Goal: Information Seeking & Learning: Learn about a topic

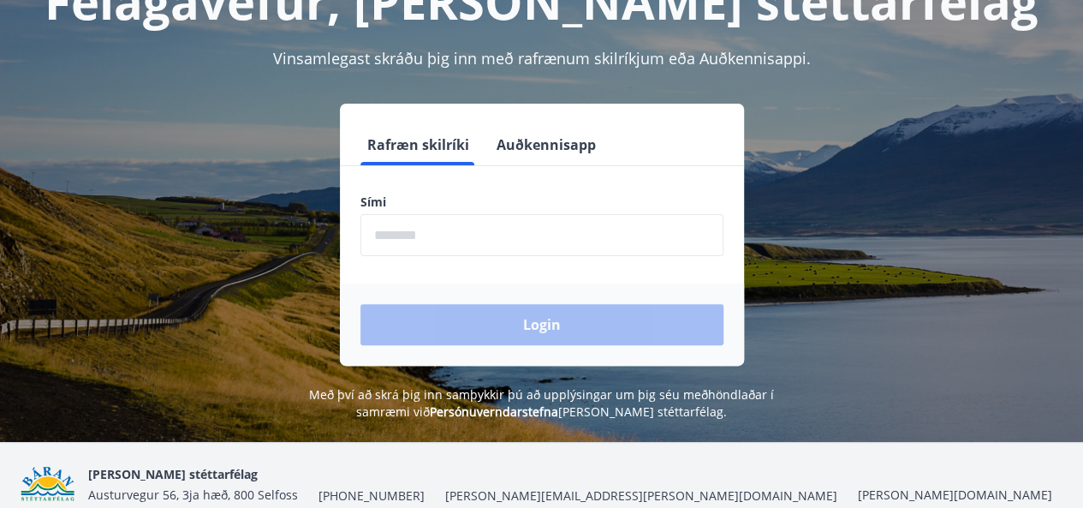
scroll to position [136, 0]
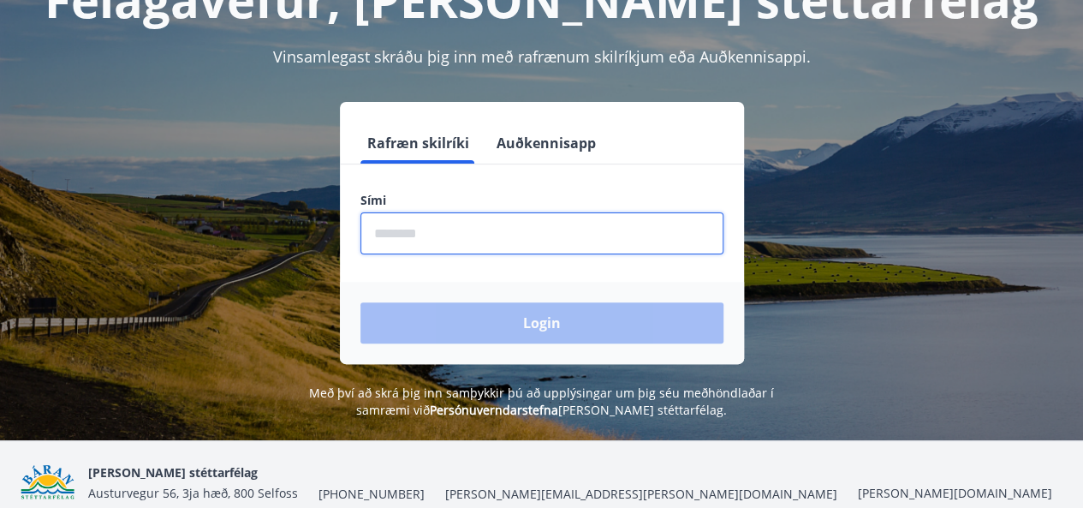
click at [460, 250] on input "phone" at bounding box center [541, 233] width 363 height 42
type input "********"
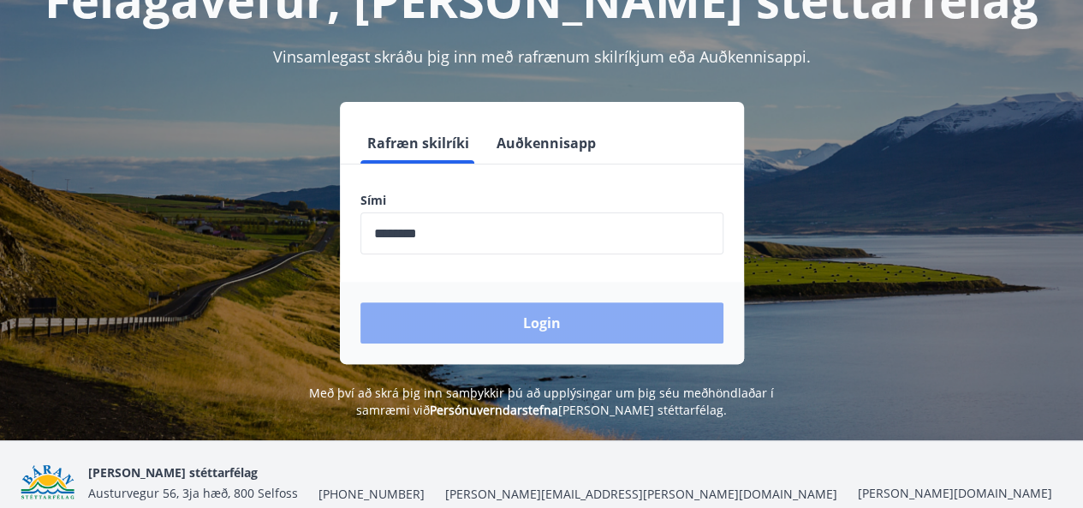
click at [526, 321] on button "Login" at bounding box center [541, 322] width 363 height 41
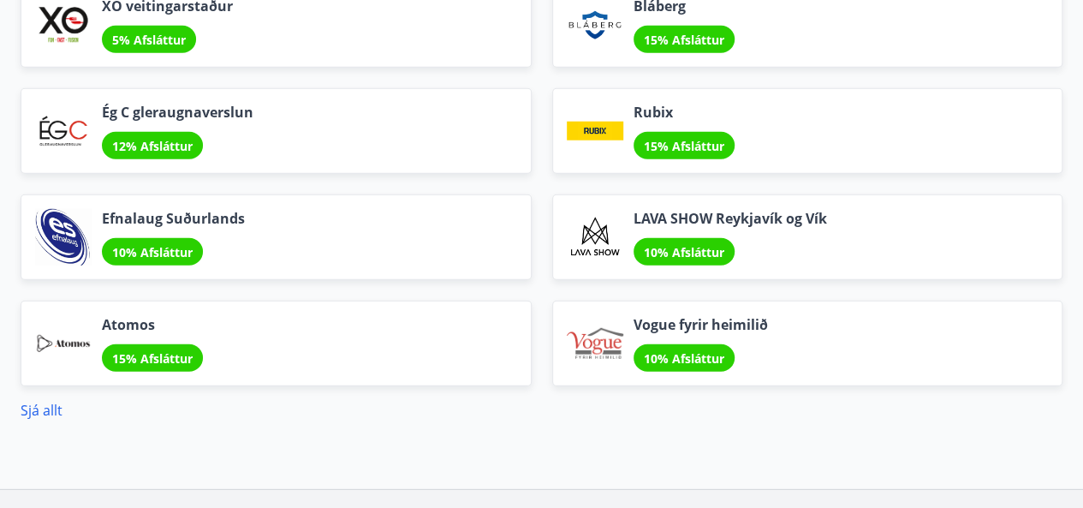
scroll to position [2229, 0]
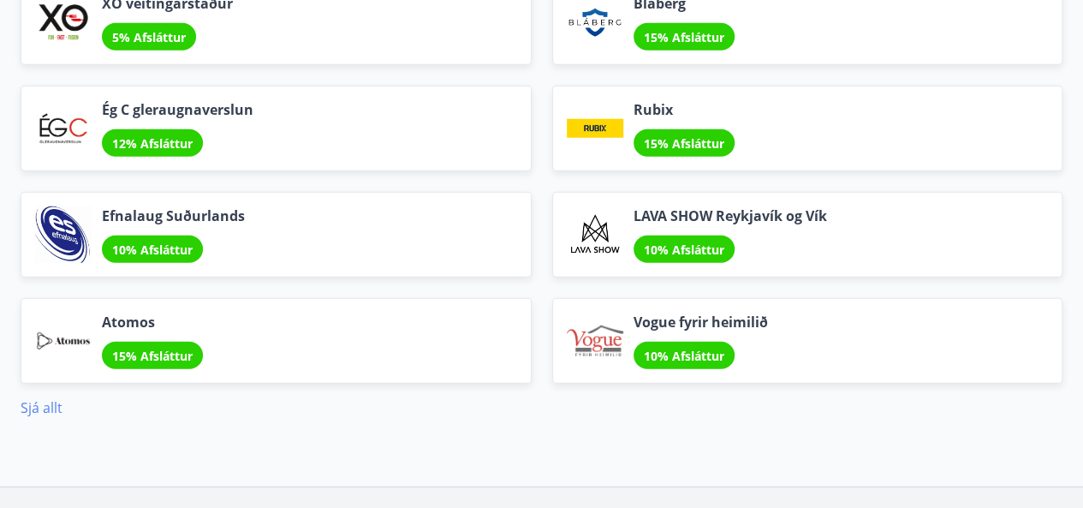
click at [43, 407] on link "Sjá allt" at bounding box center [42, 407] width 42 height 19
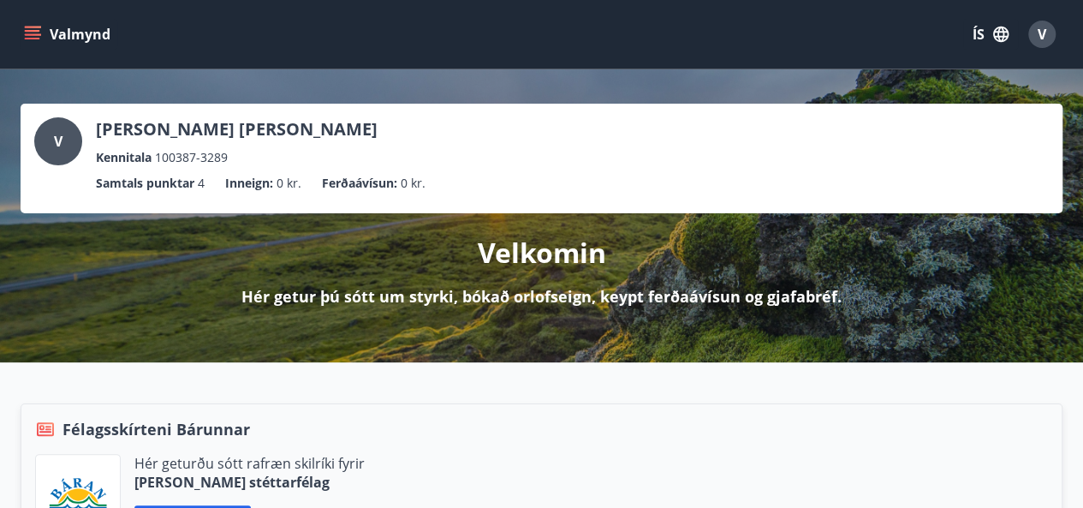
click at [31, 26] on icon "menu" at bounding box center [32, 34] width 17 height 17
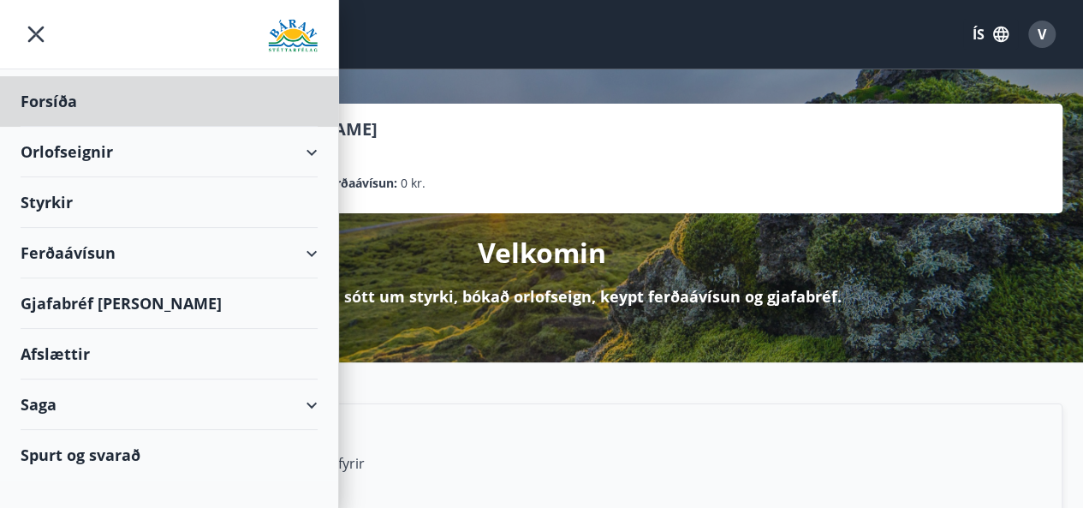
click at [74, 127] on div "Styrkir" at bounding box center [169, 101] width 297 height 51
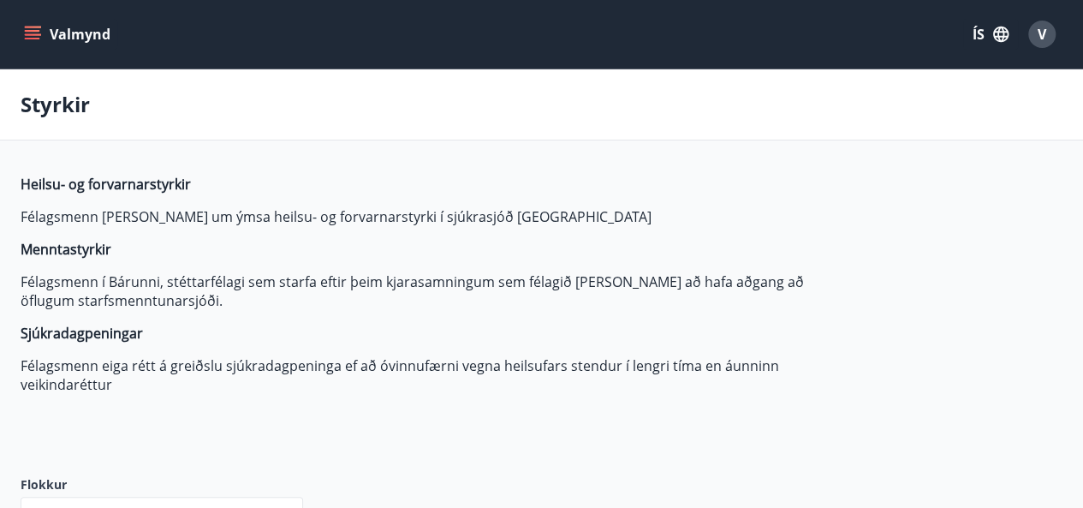
type input "***"
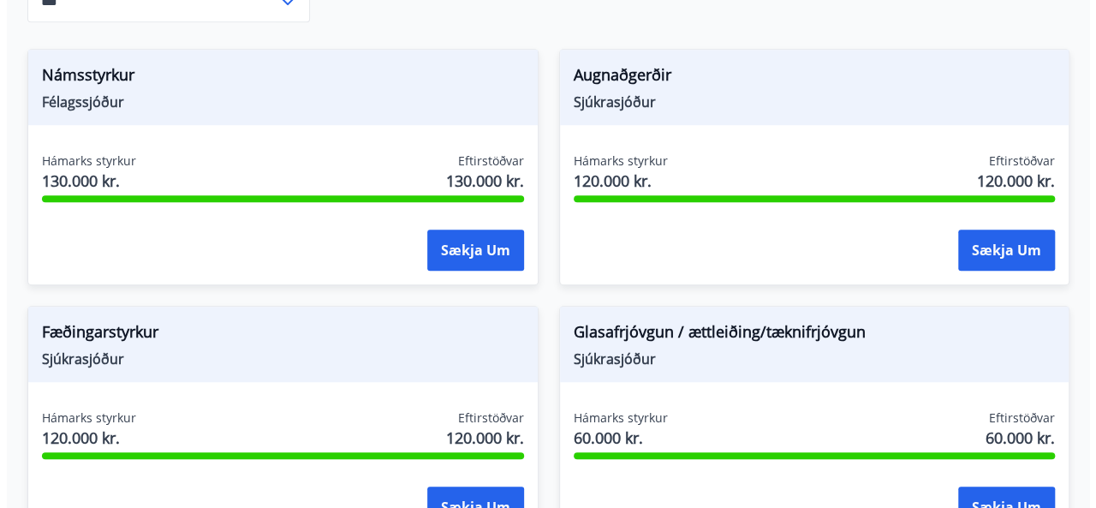
scroll to position [521, 0]
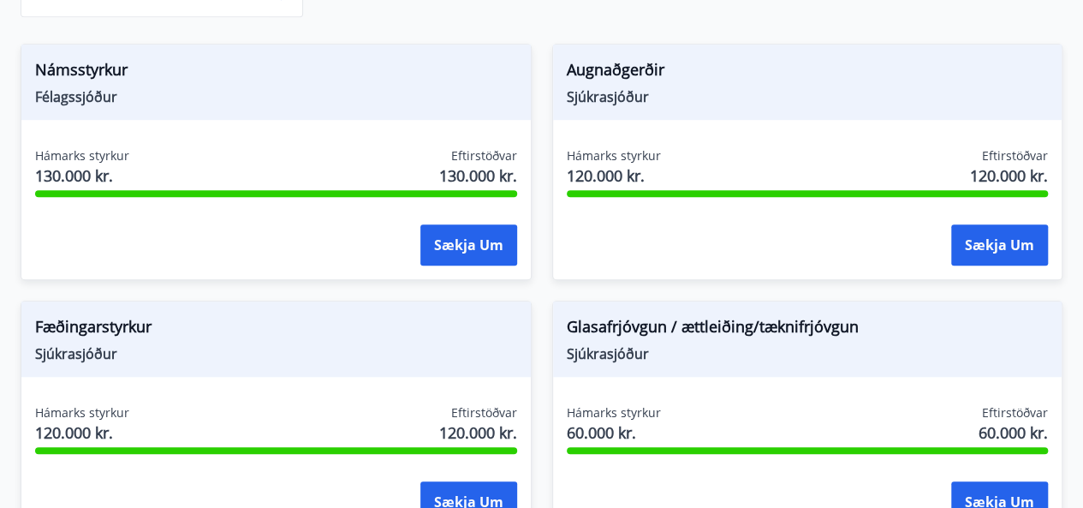
click at [86, 65] on span "Námsstyrkur" at bounding box center [276, 72] width 482 height 29
drag, startPoint x: 79, startPoint y: 96, endPoint x: 82, endPoint y: 169, distance: 72.9
click at [82, 169] on div "Námsstyrkur Félagssjóður Hámarks styrkur 130.000 kr. Eftirstöðvar 130.000 kr. S…" at bounding box center [276, 162] width 511 height 236
click at [82, 169] on span "130.000 kr." at bounding box center [82, 175] width 94 height 22
click at [490, 236] on button "Sækja um" at bounding box center [468, 244] width 97 height 41
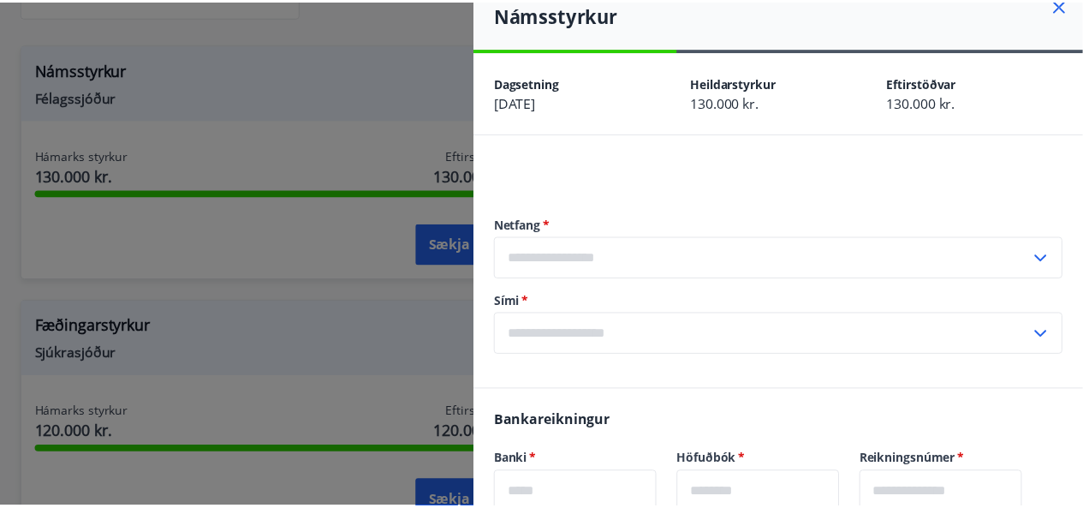
scroll to position [0, 0]
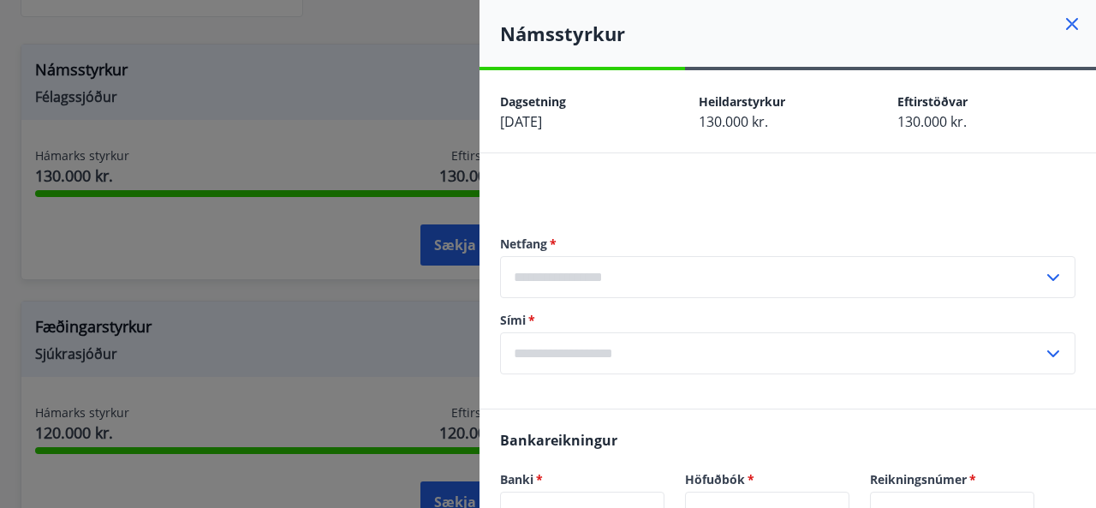
click at [305, 274] on div at bounding box center [548, 254] width 1096 height 508
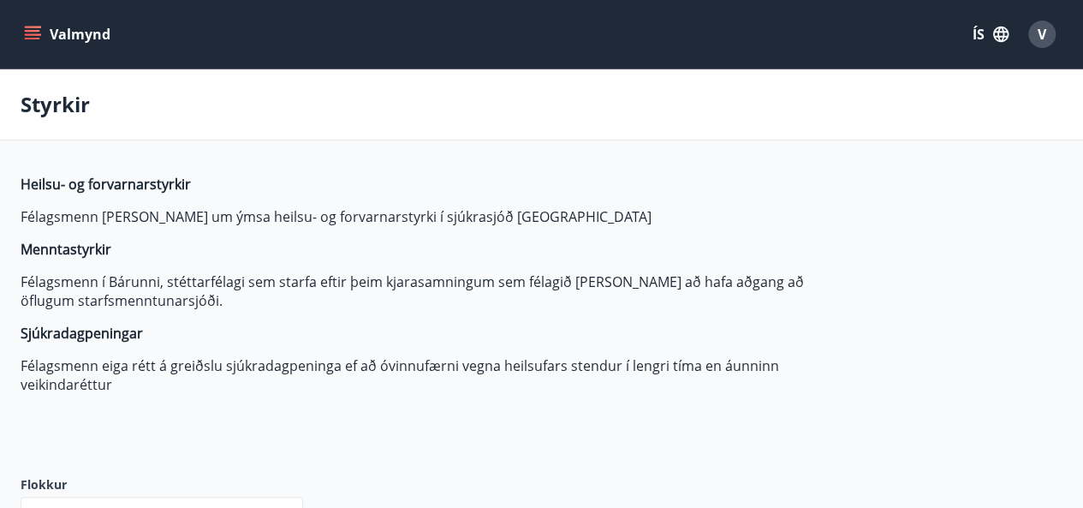
click at [26, 38] on icon "menu" at bounding box center [32, 39] width 15 height 2
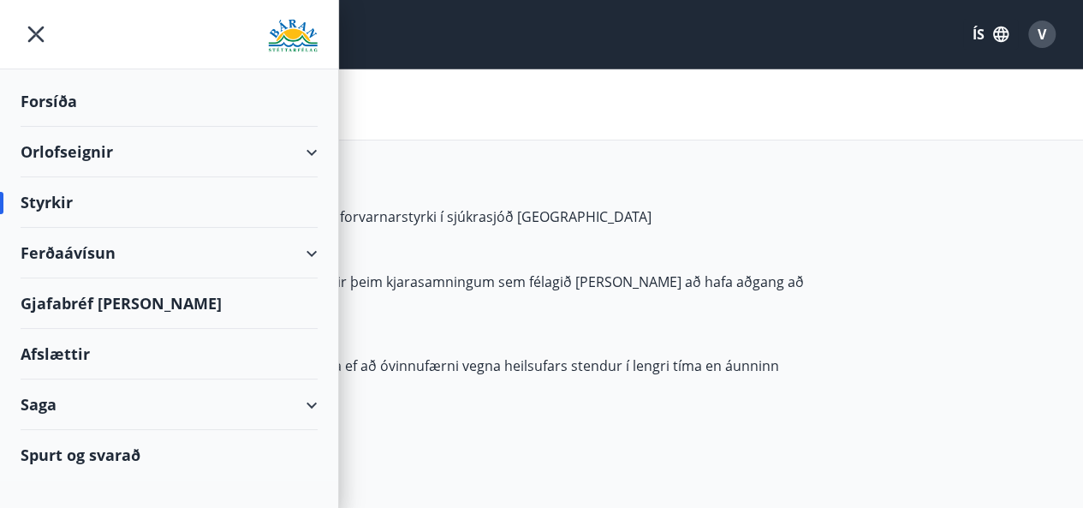
click at [72, 252] on div "Ferðaávísun" at bounding box center [169, 253] width 297 height 51
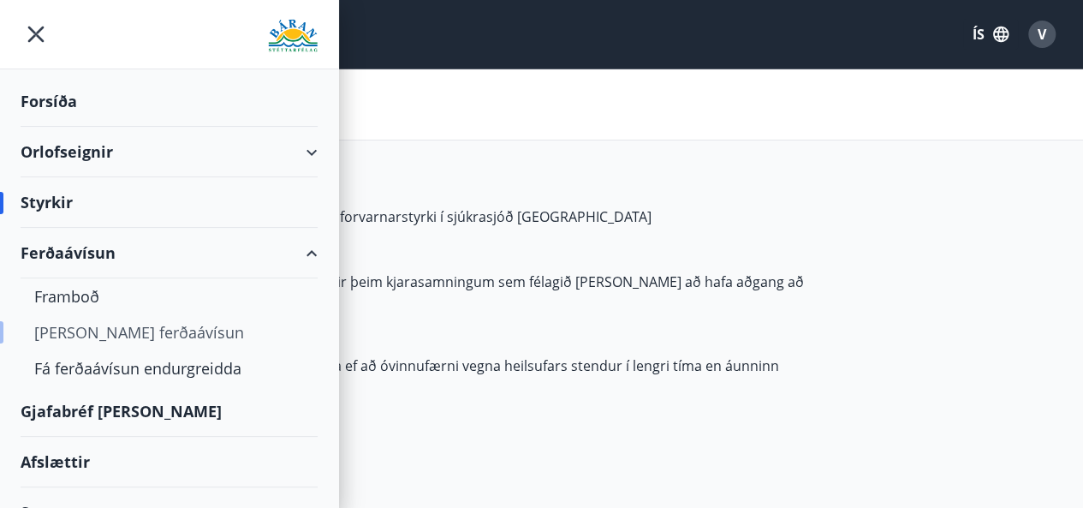
click at [92, 336] on div "[PERSON_NAME] ferðaávísun" at bounding box center [169, 332] width 270 height 36
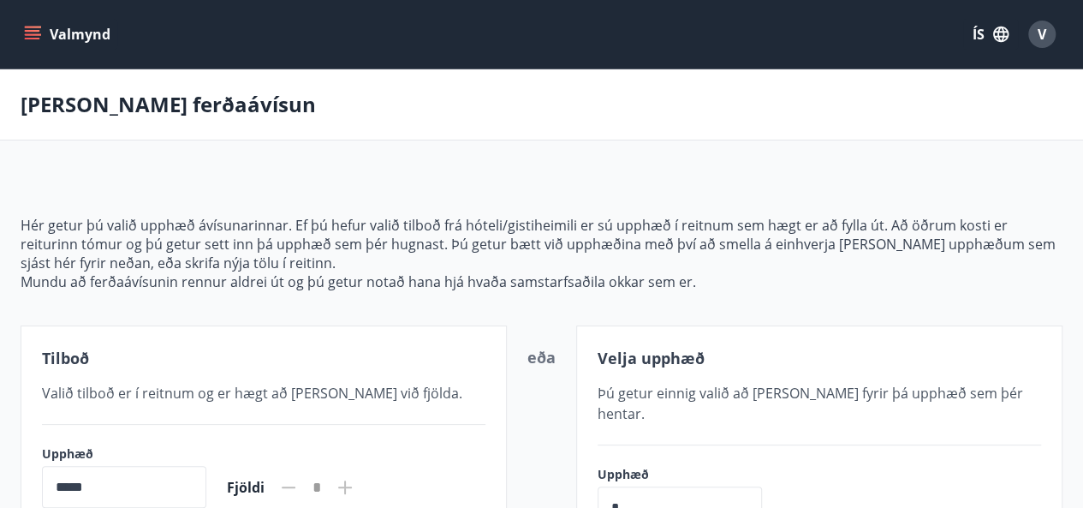
click at [29, 25] on button "Valmynd" at bounding box center [69, 34] width 97 height 31
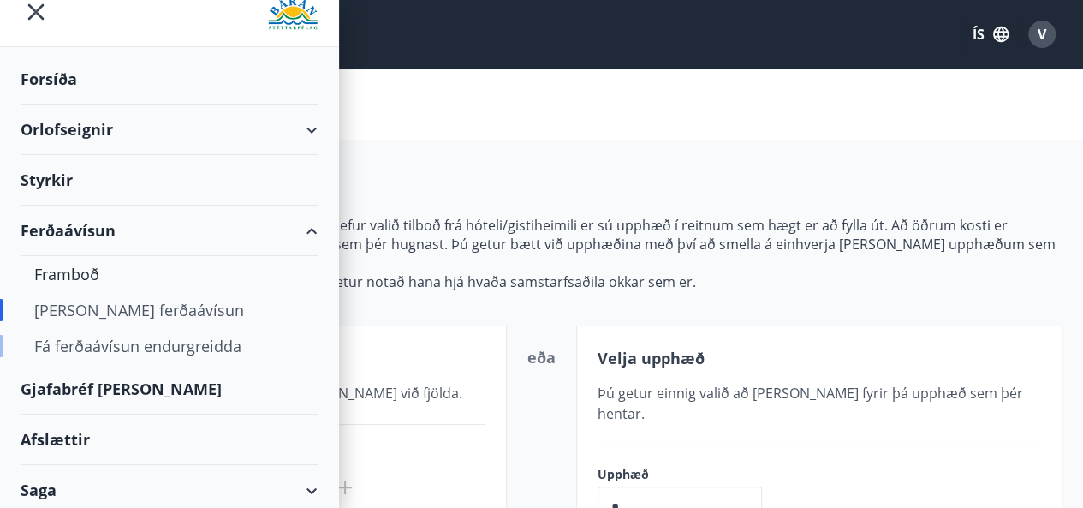
scroll to position [77, 0]
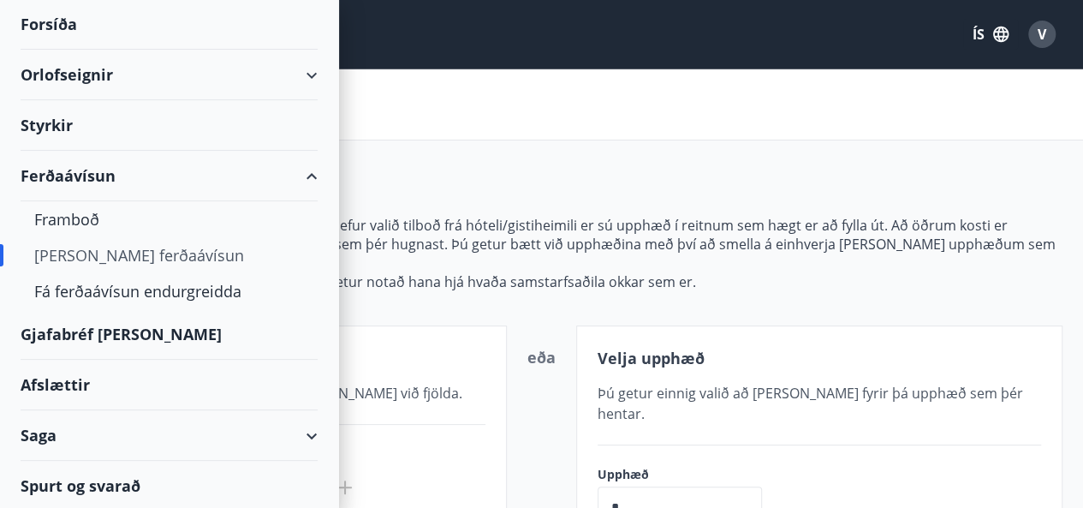
click at [57, 494] on div "Spurt og svarað" at bounding box center [169, 486] width 297 height 50
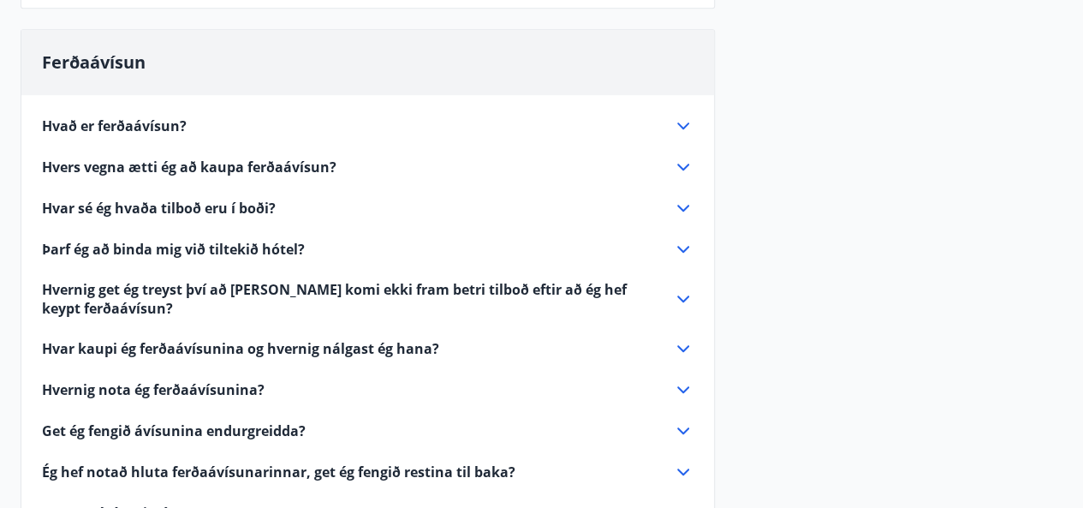
scroll to position [418, 0]
click at [210, 117] on div "Hvað er ferðaávísun?" at bounding box center [357, 125] width 631 height 19
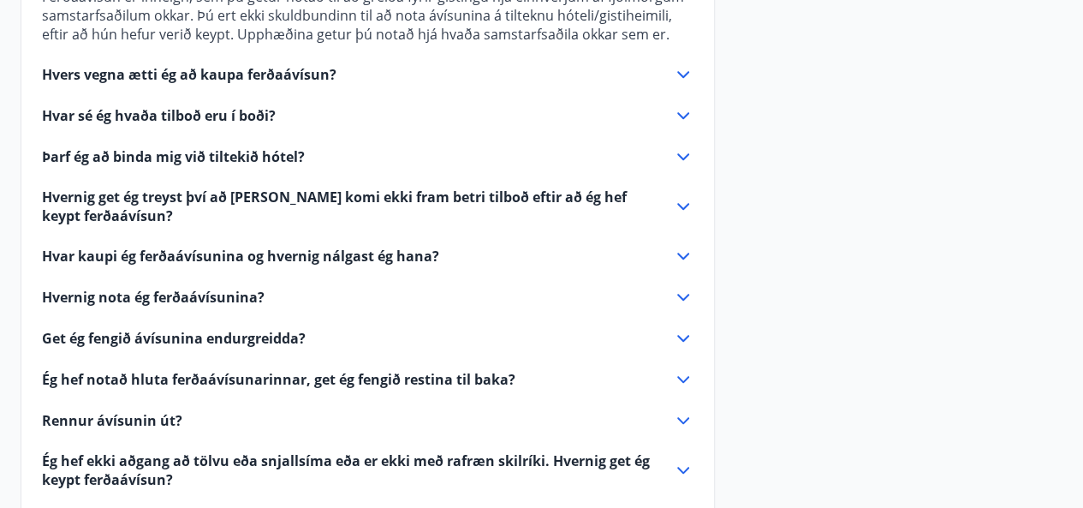
scroll to position [575, 0]
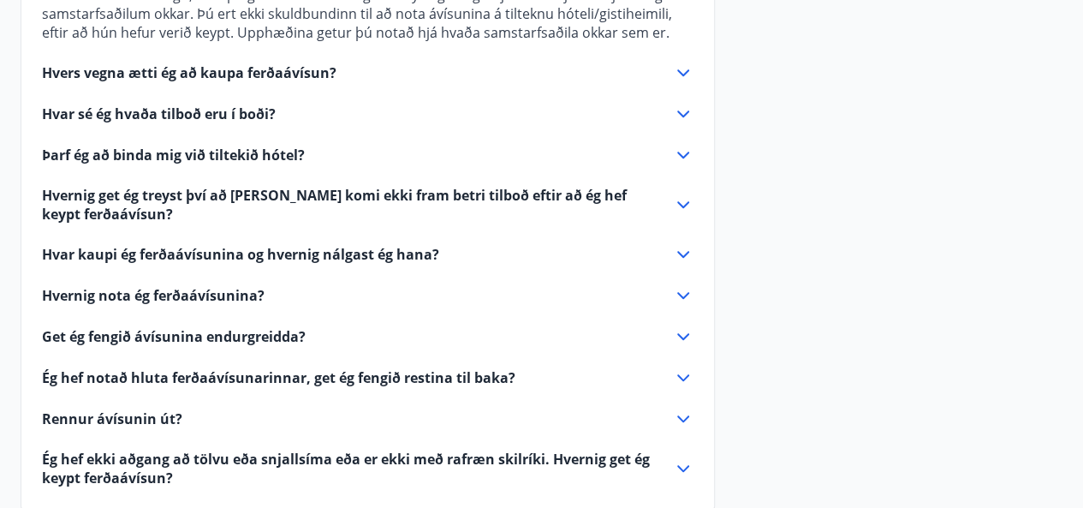
click at [485, 74] on div "Hvers vegna ætti ég að kaupa ferðaávísun?" at bounding box center [357, 72] width 631 height 19
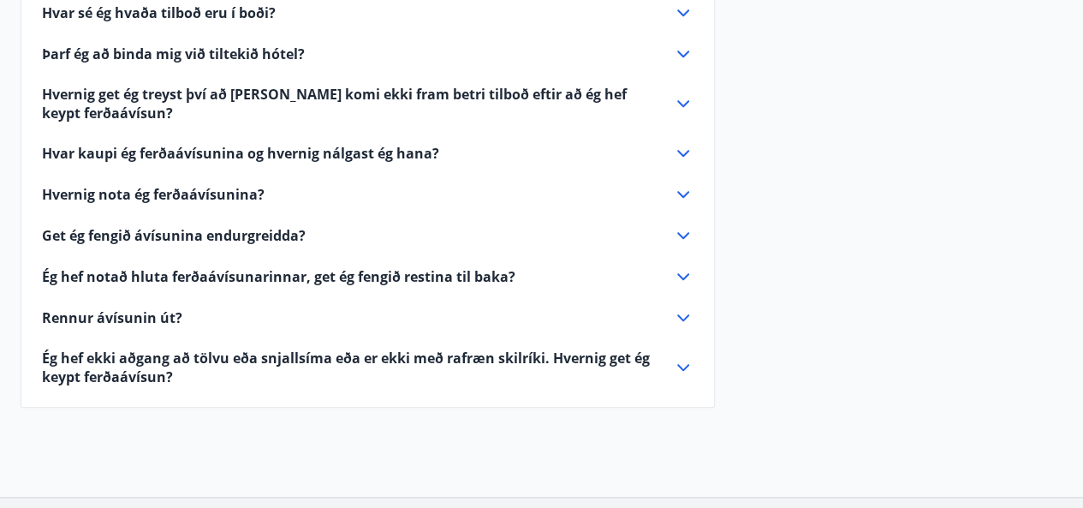
scroll to position [658, 0]
click at [572, 98] on span "Hvernig get ég treyst því að [PERSON_NAME] komi ekki fram betri tilboð eftir að…" at bounding box center [347, 104] width 610 height 38
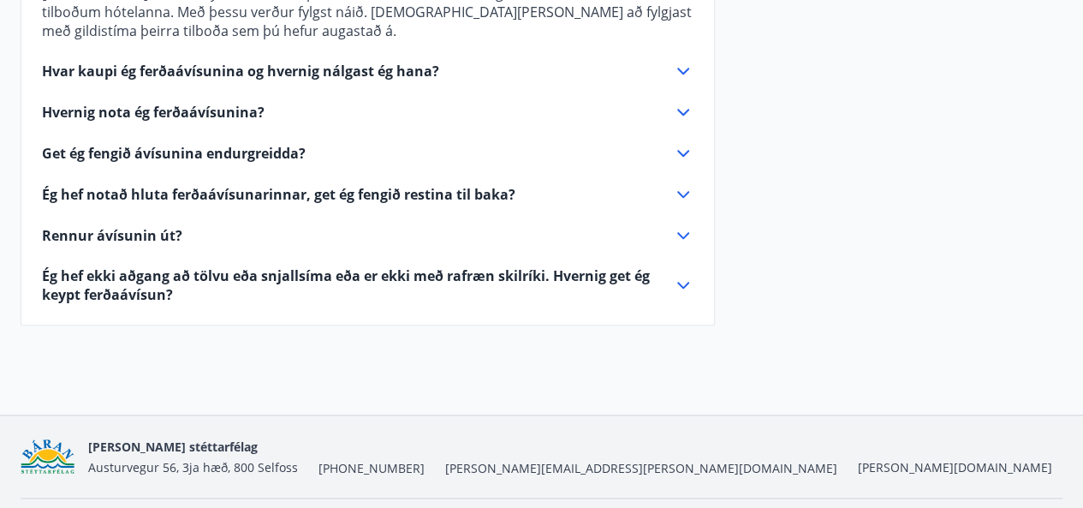
scroll to position [777, 0]
click at [523, 104] on div "Hvað er ferðaávísun? Ferðaávísun er inneign, sem þú getur notað til að greiða f…" at bounding box center [367, 19] width 693 height 569
click at [514, 102] on div "Hvernig nota ég ferðaávísunina?" at bounding box center [368, 112] width 652 height 21
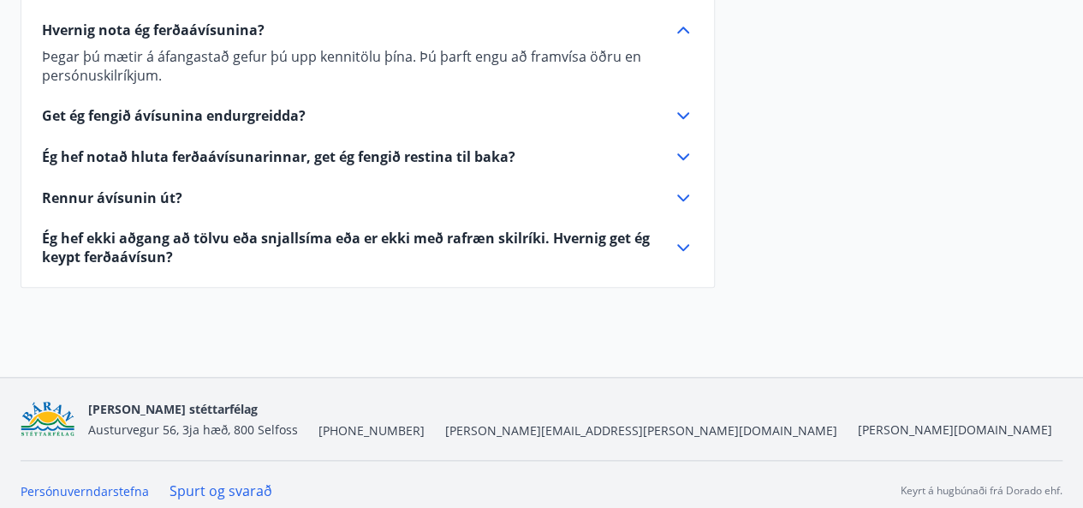
scroll to position [788, 0]
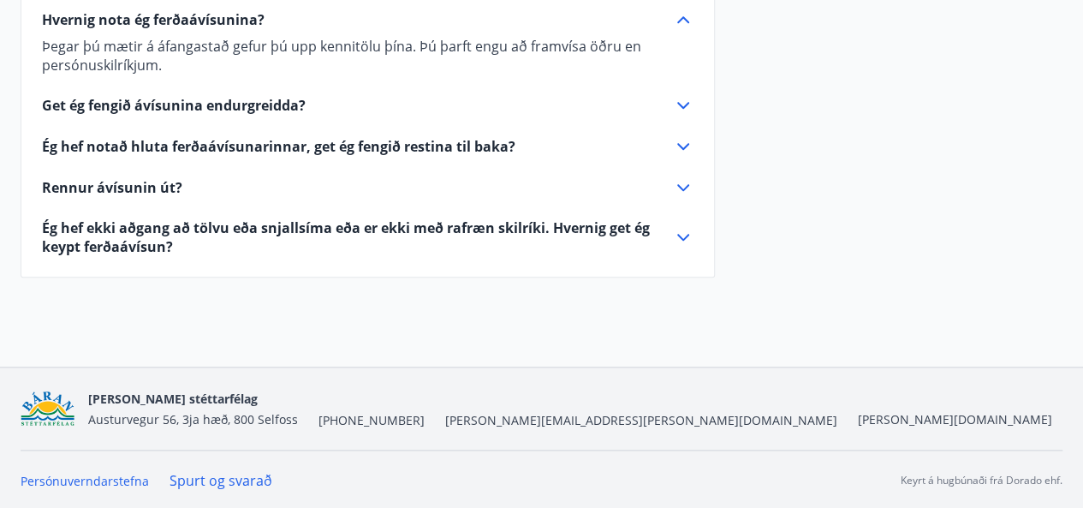
click at [683, 104] on icon at bounding box center [683, 105] width 21 height 21
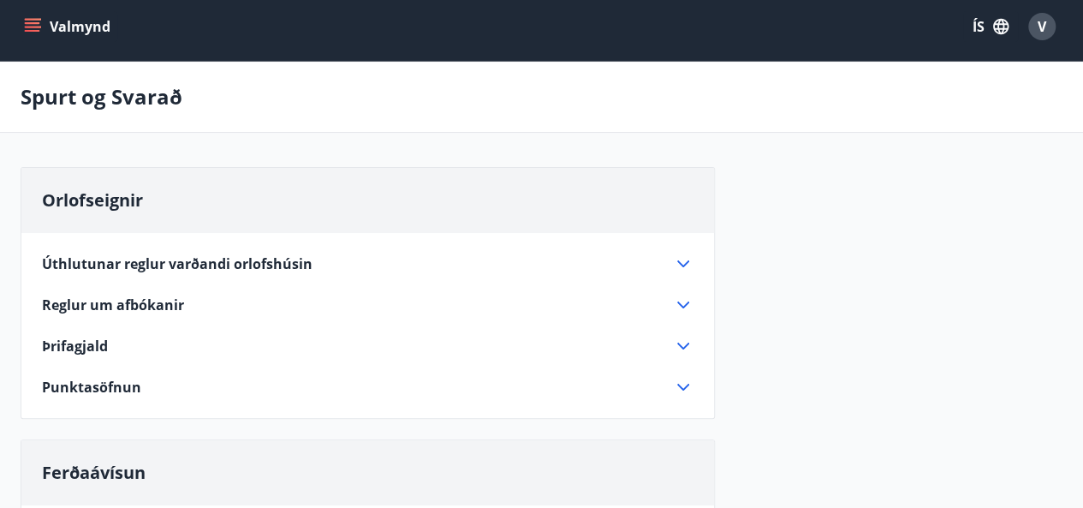
scroll to position [0, 0]
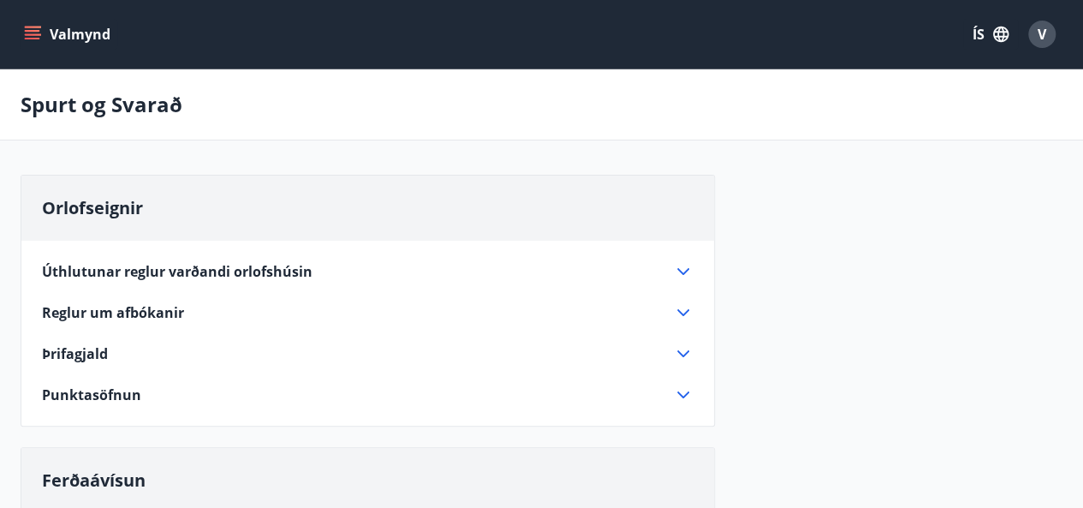
click at [693, 398] on icon at bounding box center [683, 394] width 21 height 21
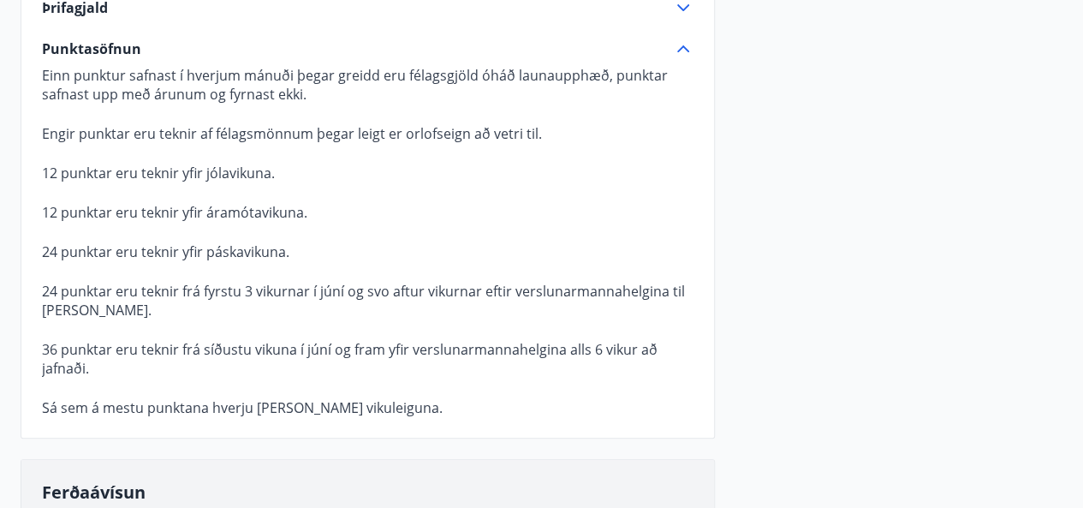
scroll to position [350, 0]
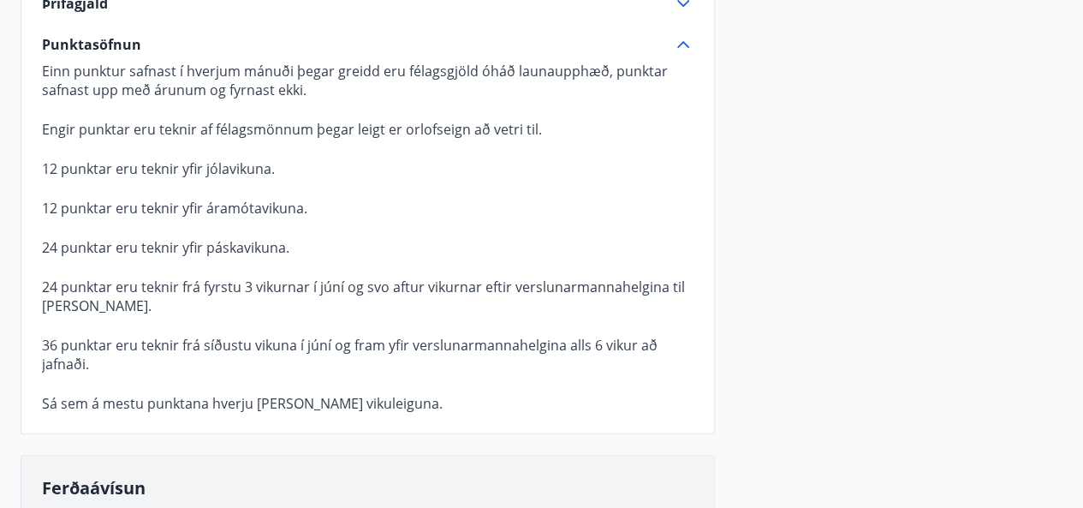
click at [841, 366] on div "Orlofseignir Úthlutunar reglur varðandi orlofshúsin Hver félagsmaður getur leig…" at bounding box center [542, 436] width 1042 height 1224
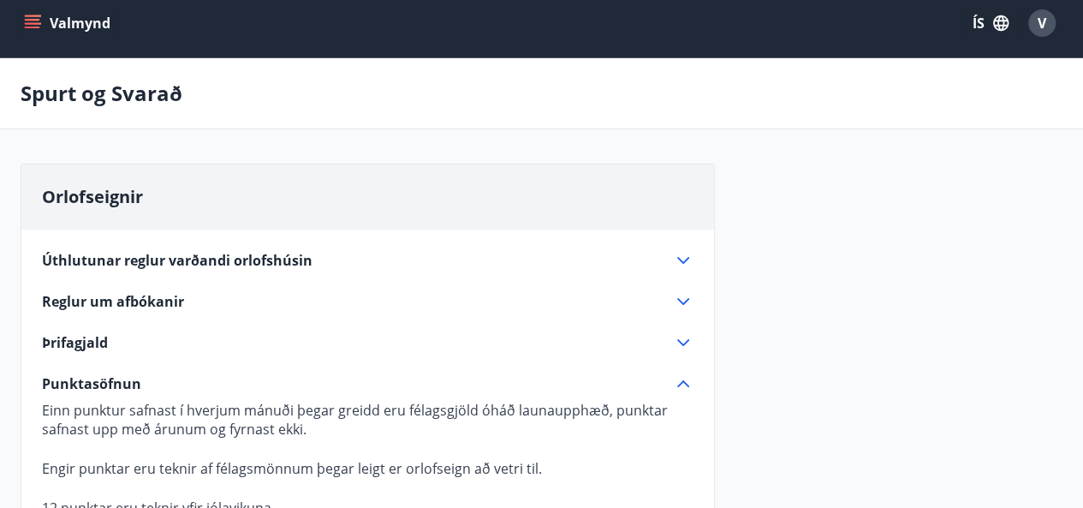
scroll to position [0, 0]
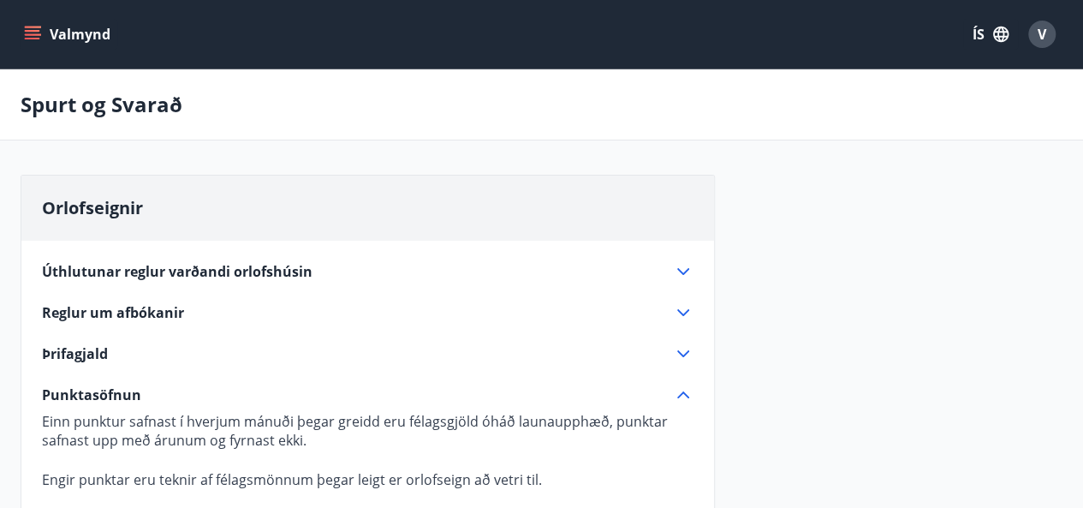
click at [38, 39] on icon "menu" at bounding box center [32, 34] width 17 height 17
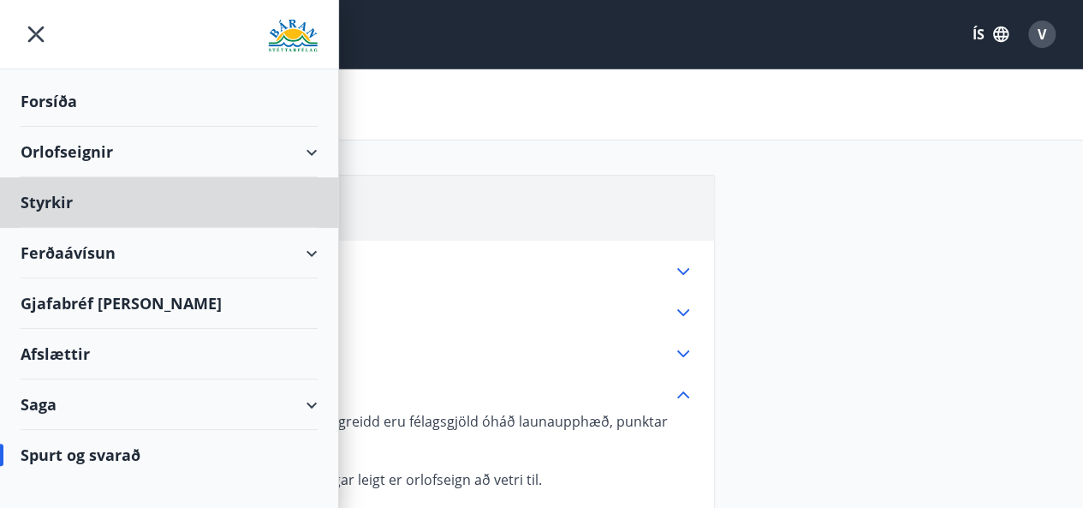
click at [52, 103] on div "Forsíða" at bounding box center [169, 101] width 297 height 51
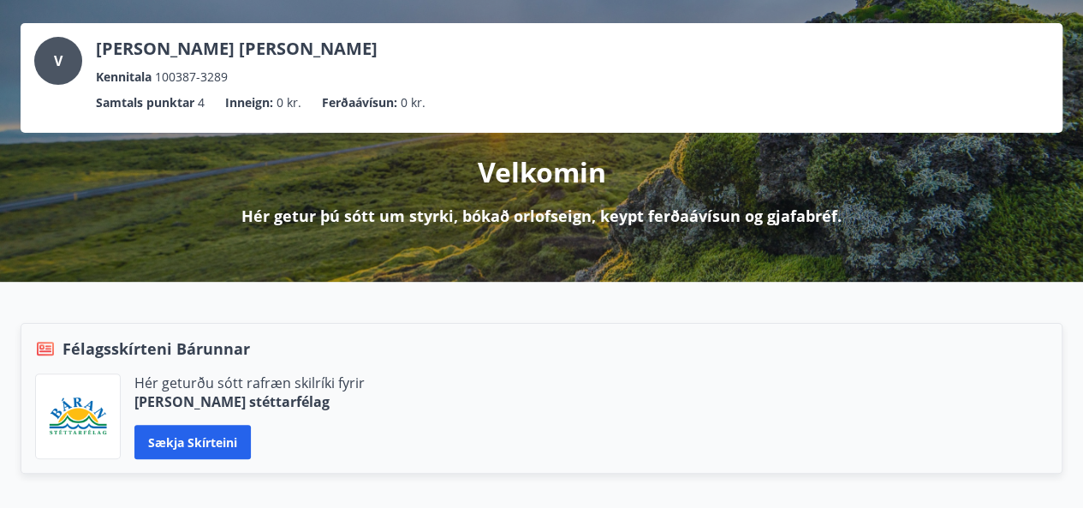
scroll to position [81, 0]
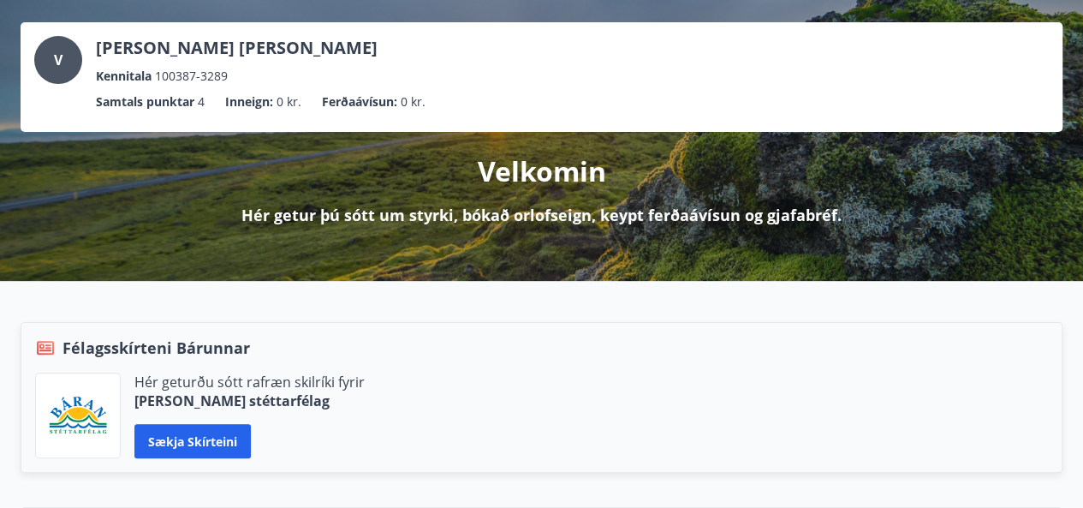
click at [492, 218] on p "Hér getur þú sótt um styrki, bókað orlofseign, keypt ferðaávísun og gjafabréf." at bounding box center [541, 215] width 600 height 22
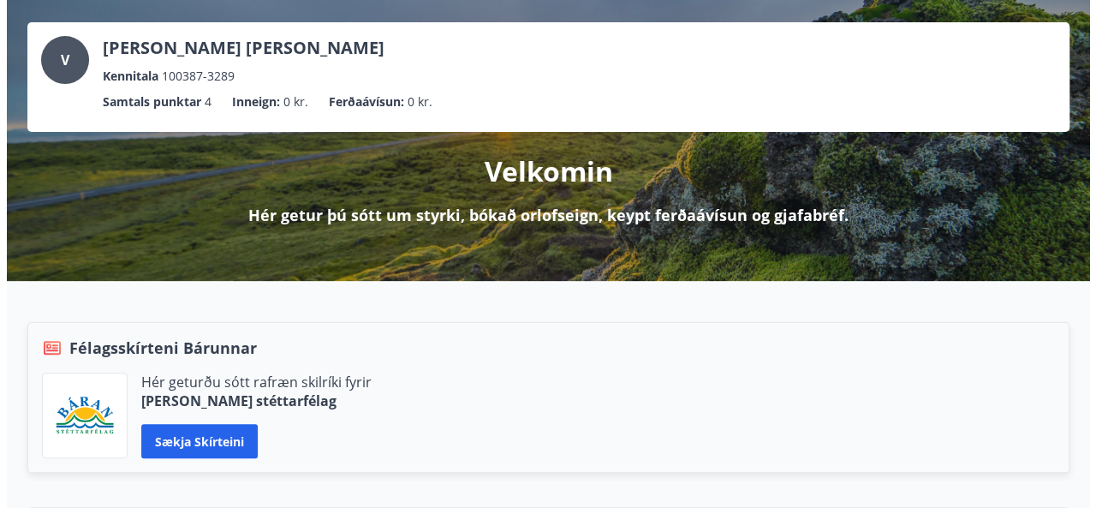
scroll to position [0, 0]
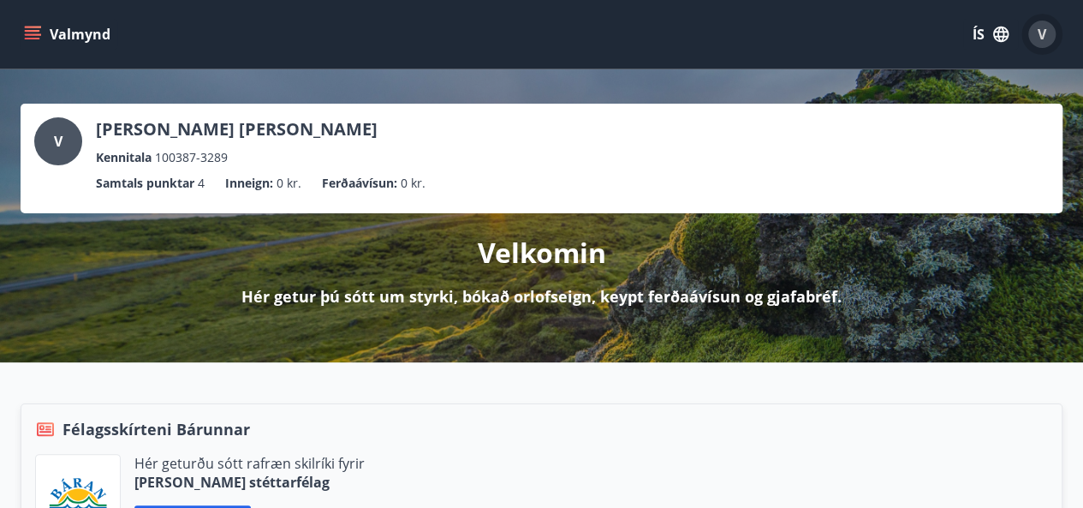
click at [1047, 35] on div "V" at bounding box center [1041, 34] width 27 height 27
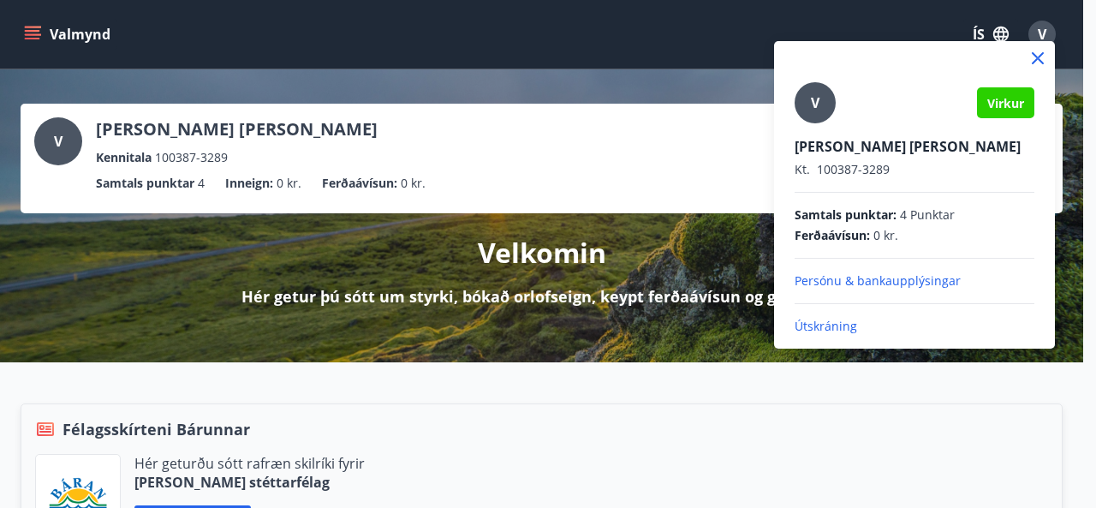
click at [825, 324] on p "Útskráning" at bounding box center [915, 326] width 240 height 17
